Goal: Information Seeking & Learning: Learn about a topic

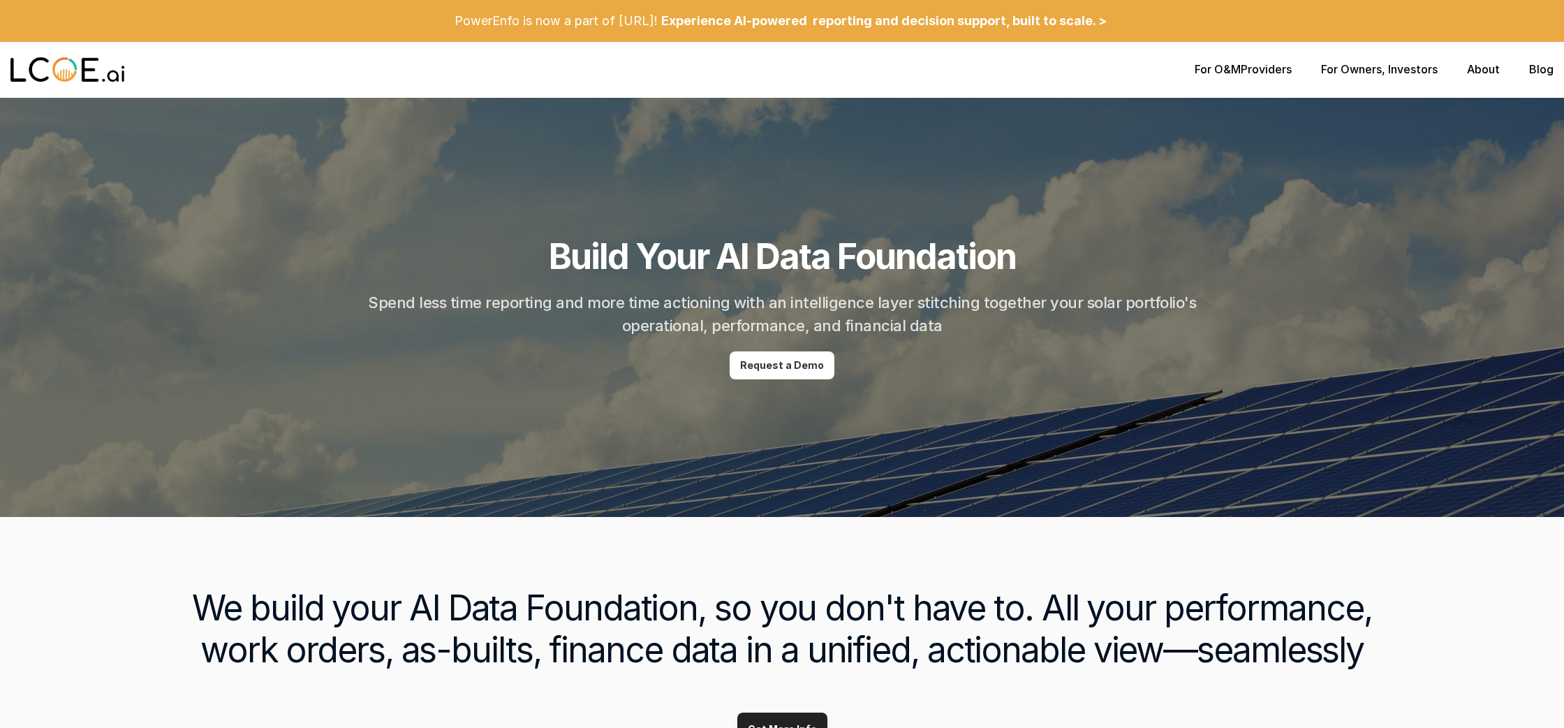
click at [785, 13] on p "Experience AI-powered reporting and decision support, built to scale. >" at bounding box center [883, 20] width 445 height 15
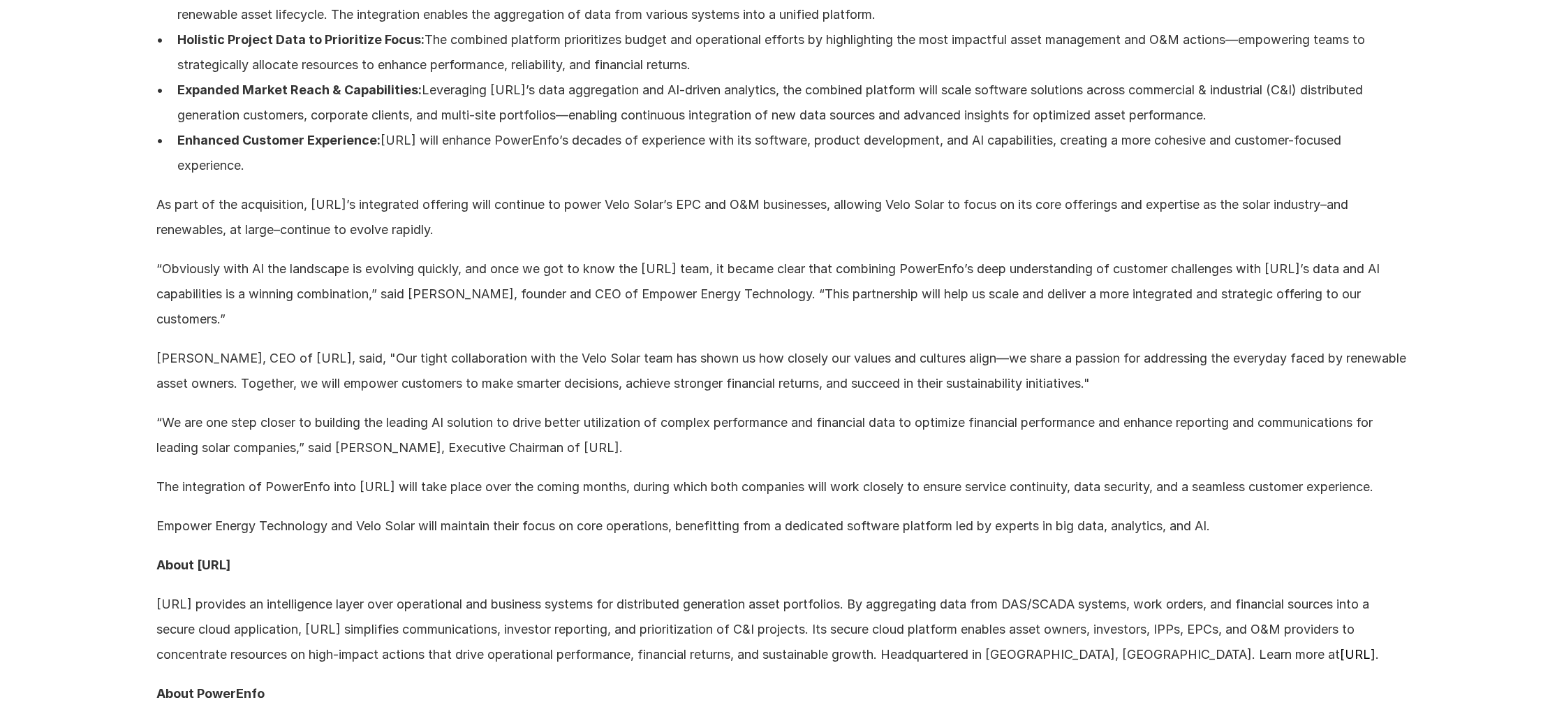
scroll to position [1669, 0]
